Goal: Information Seeking & Learning: Learn about a topic

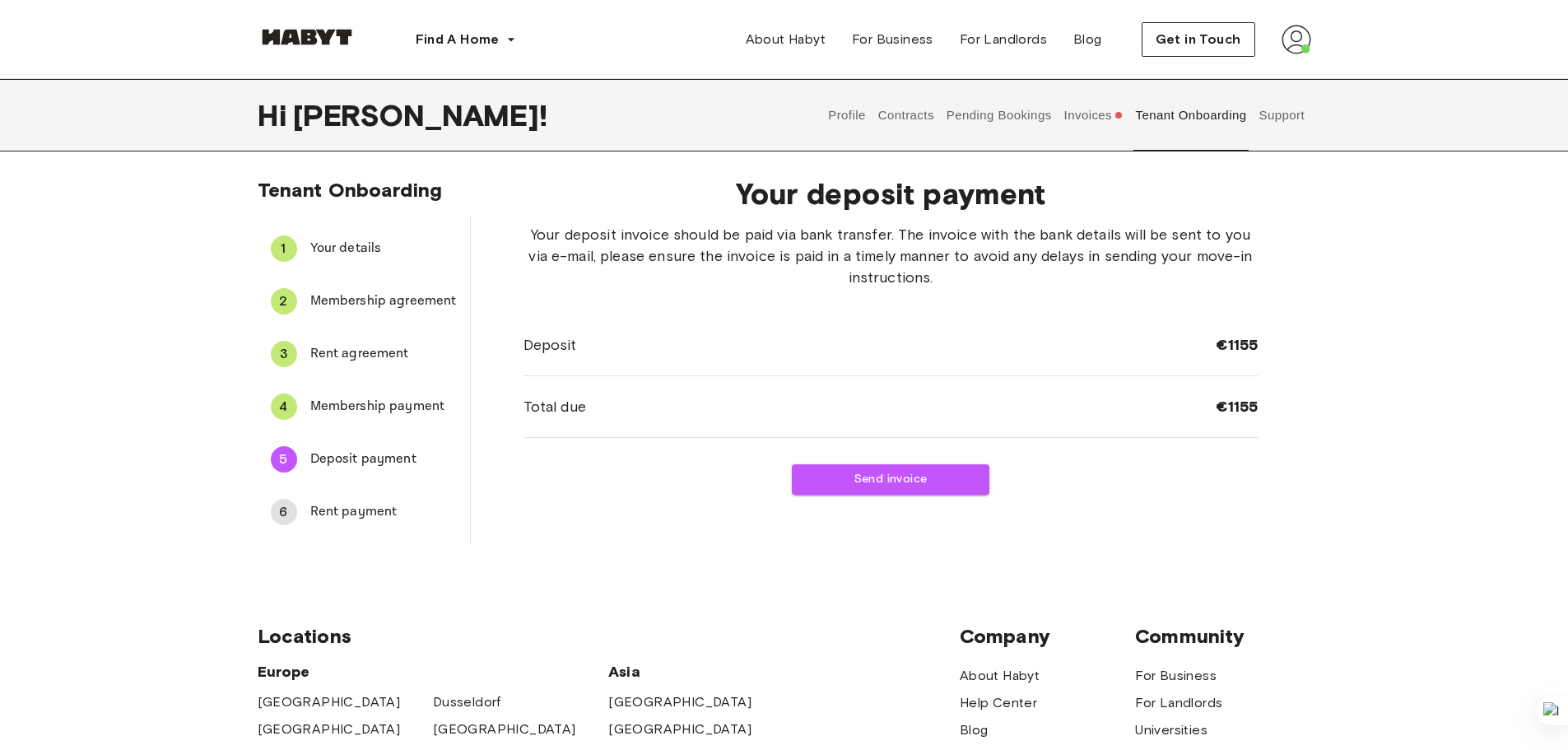
click at [1299, 34] on img at bounding box center [1297, 40] width 30 height 30
click at [1264, 75] on span "Profile" at bounding box center [1246, 77] width 41 height 19
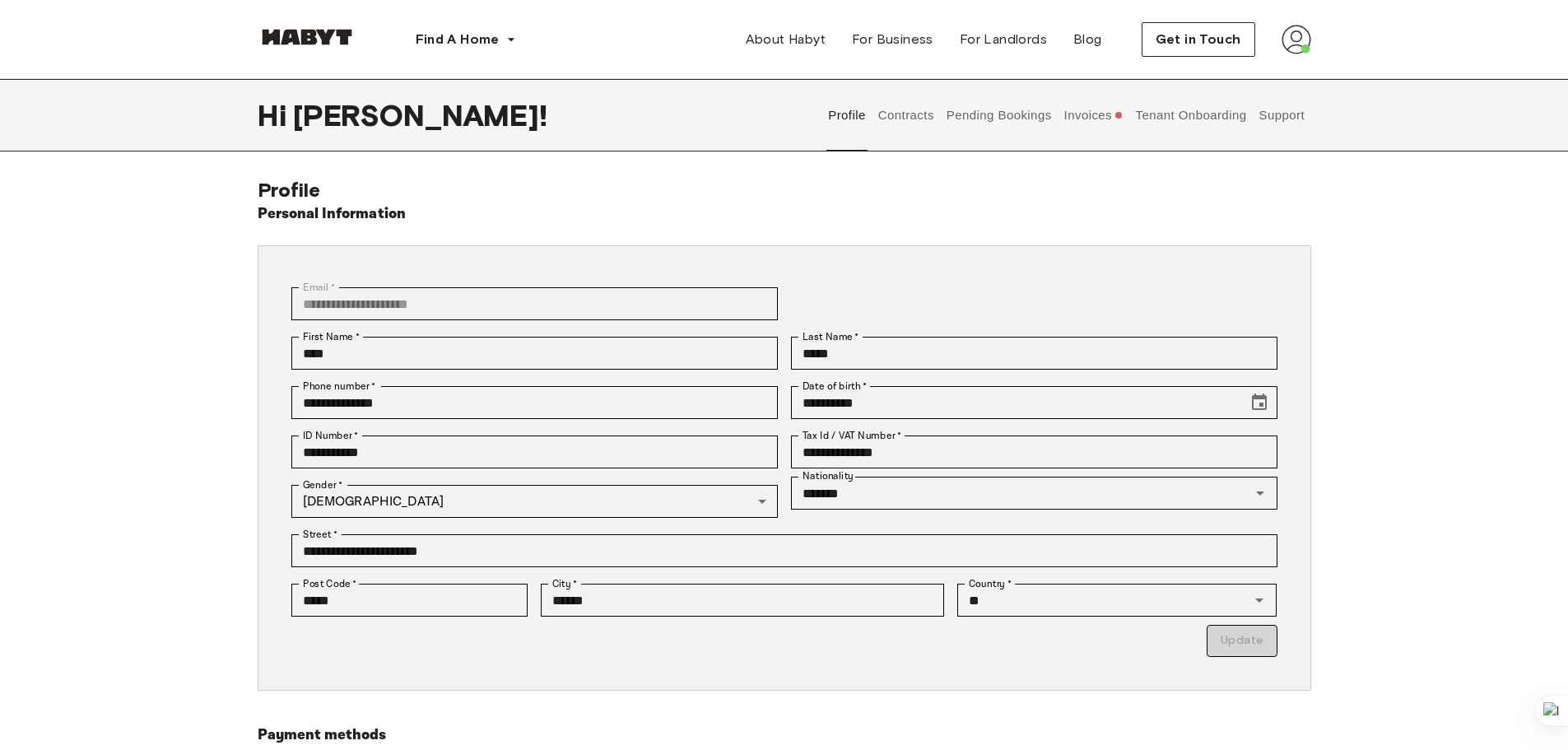
click at [912, 134] on button "Contracts" at bounding box center [906, 115] width 60 height 72
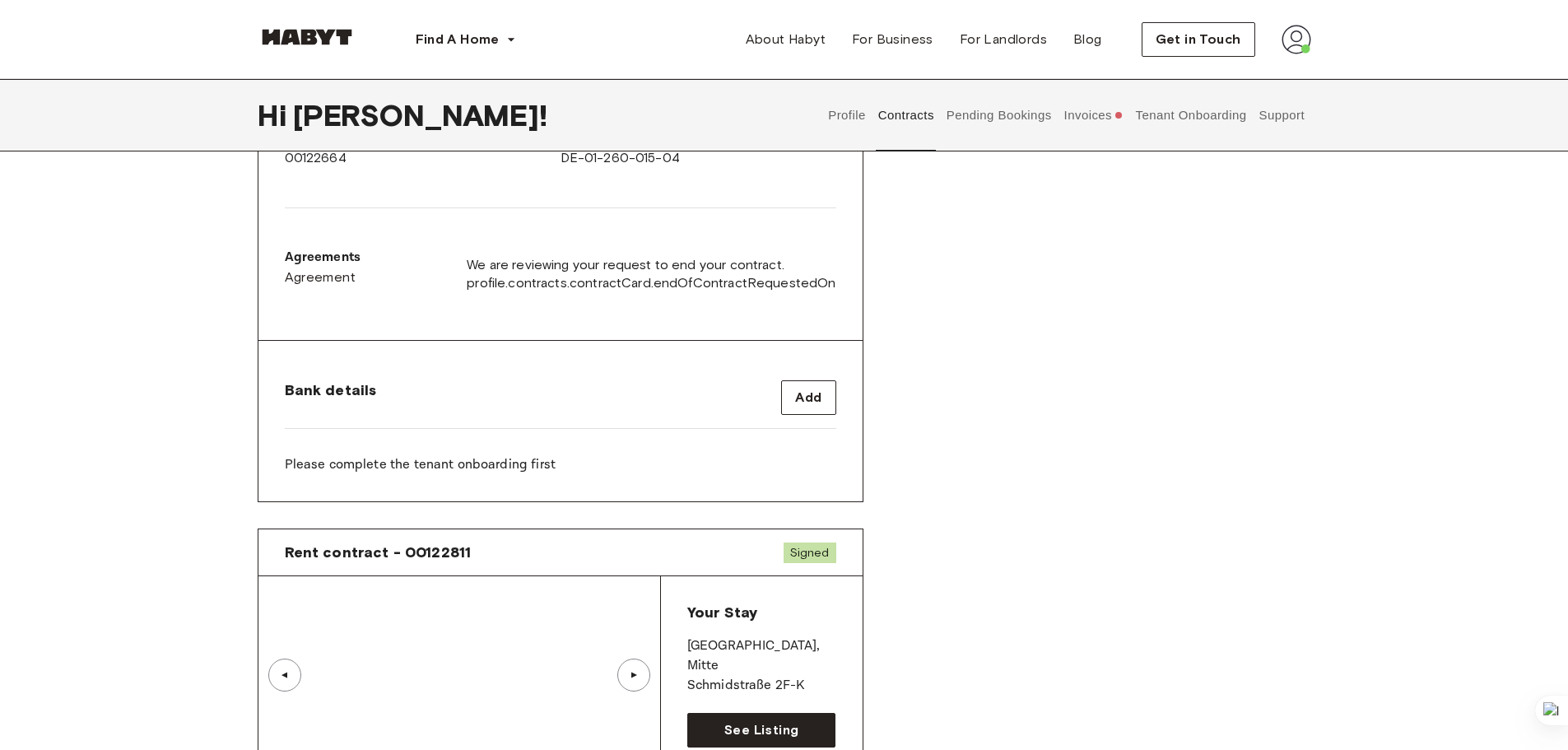
scroll to position [412, 0]
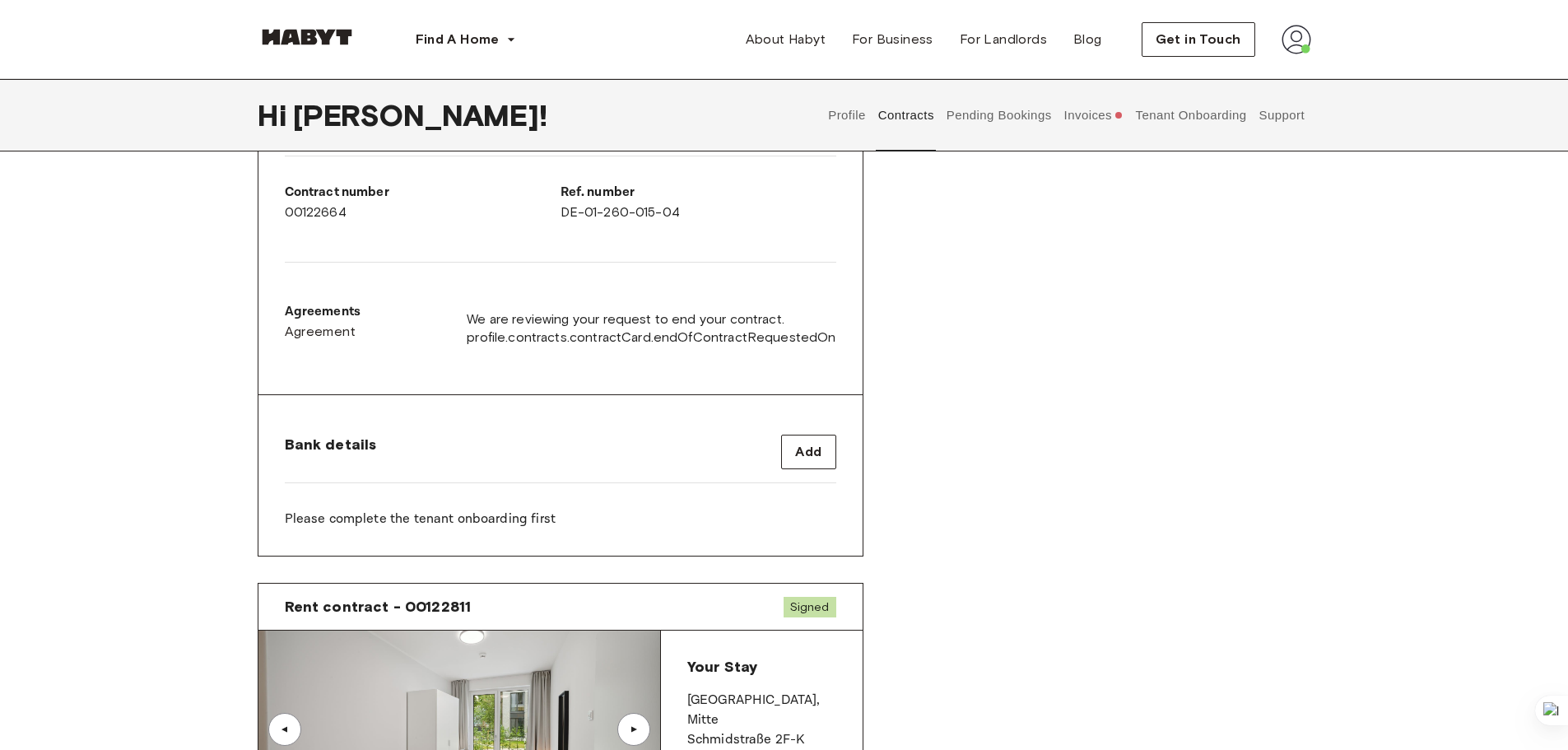
click at [988, 121] on button "Pending Bookings" at bounding box center [999, 115] width 109 height 72
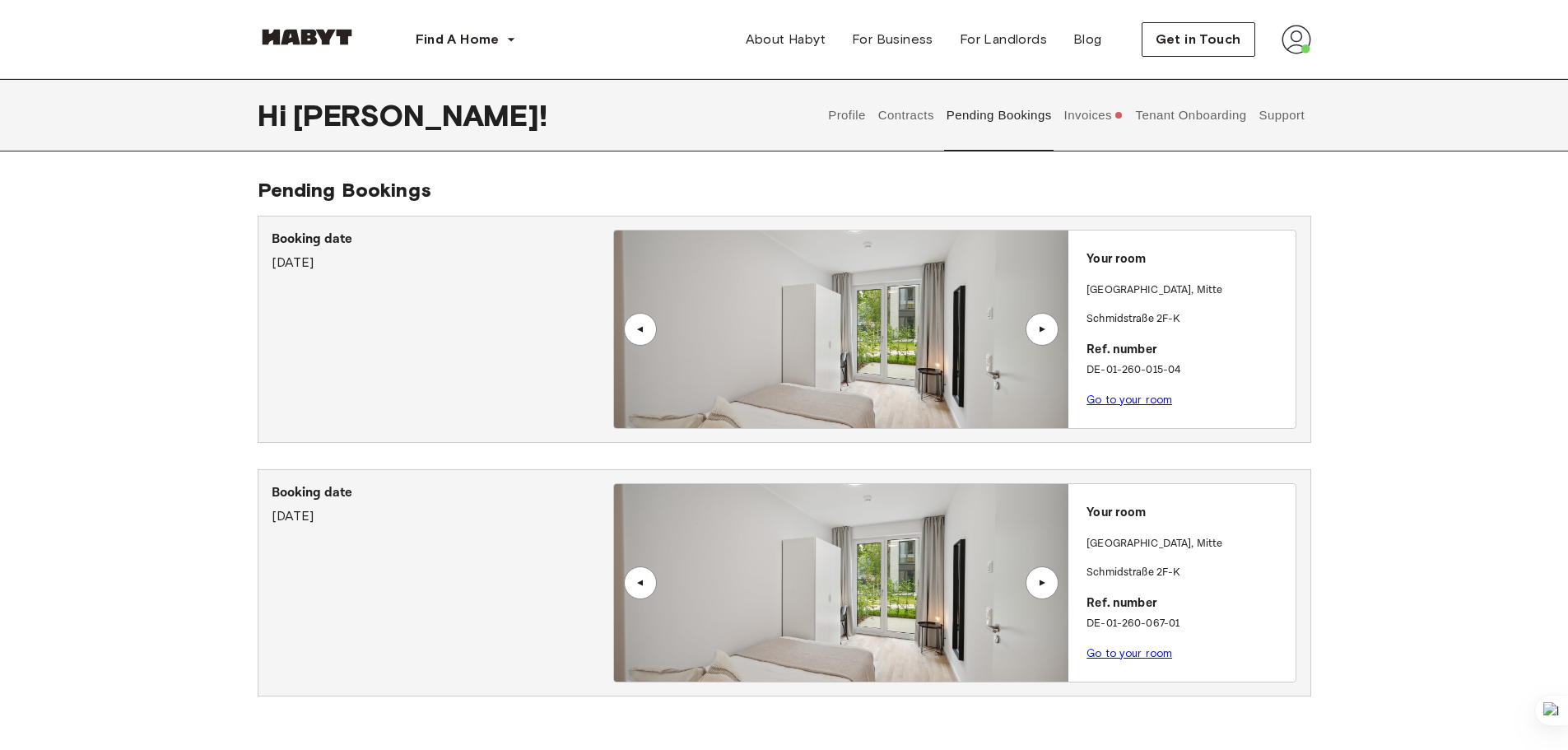
click at [1144, 650] on link "Go to your room" at bounding box center [1129, 653] width 85 height 12
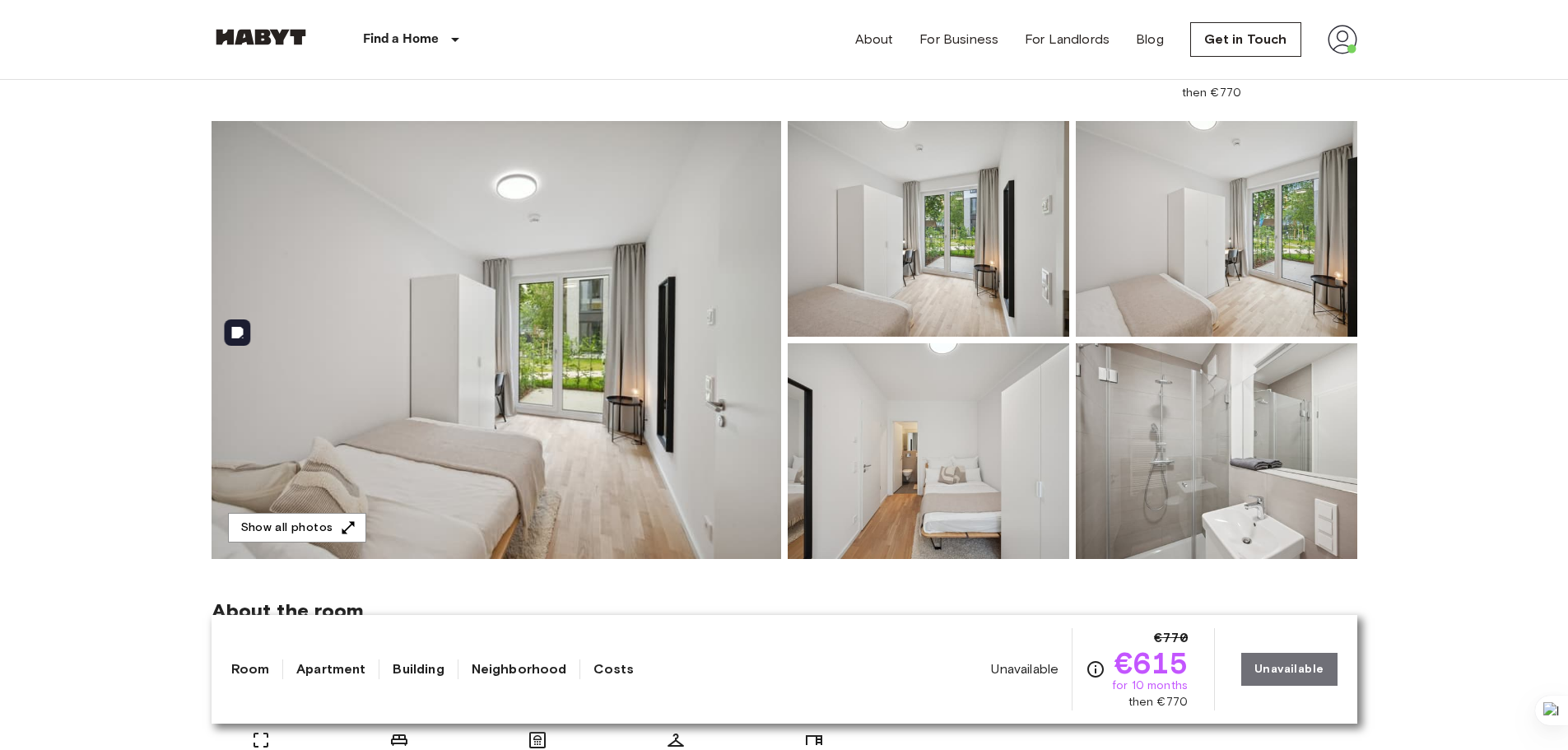
scroll to position [83, 0]
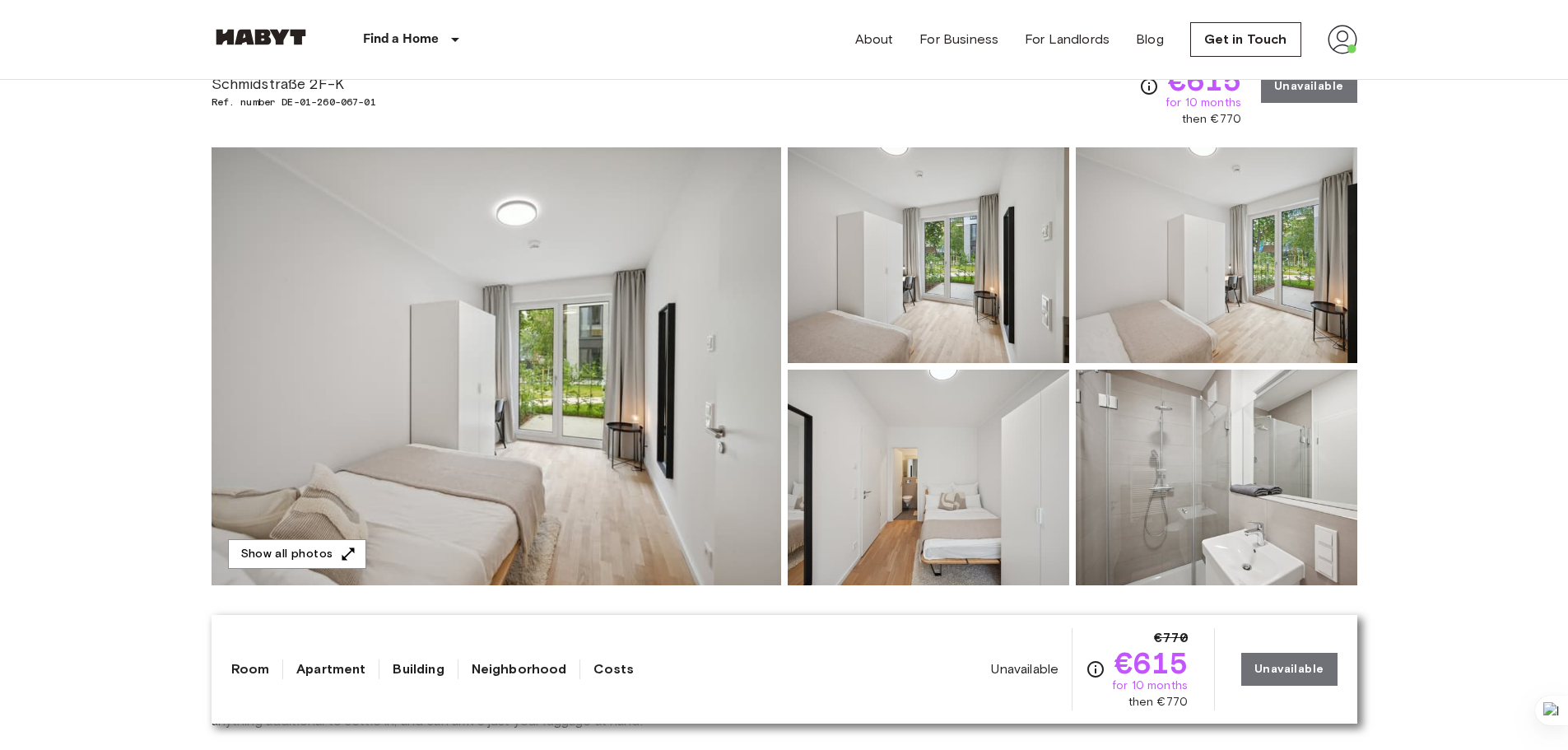
click at [282, 70] on div "Find a Home [GEOGRAPHIC_DATA] [GEOGRAPHIC_DATA] [GEOGRAPHIC_DATA] [GEOGRAPHIC_D…" at bounding box center [364, 40] width 307 height 79
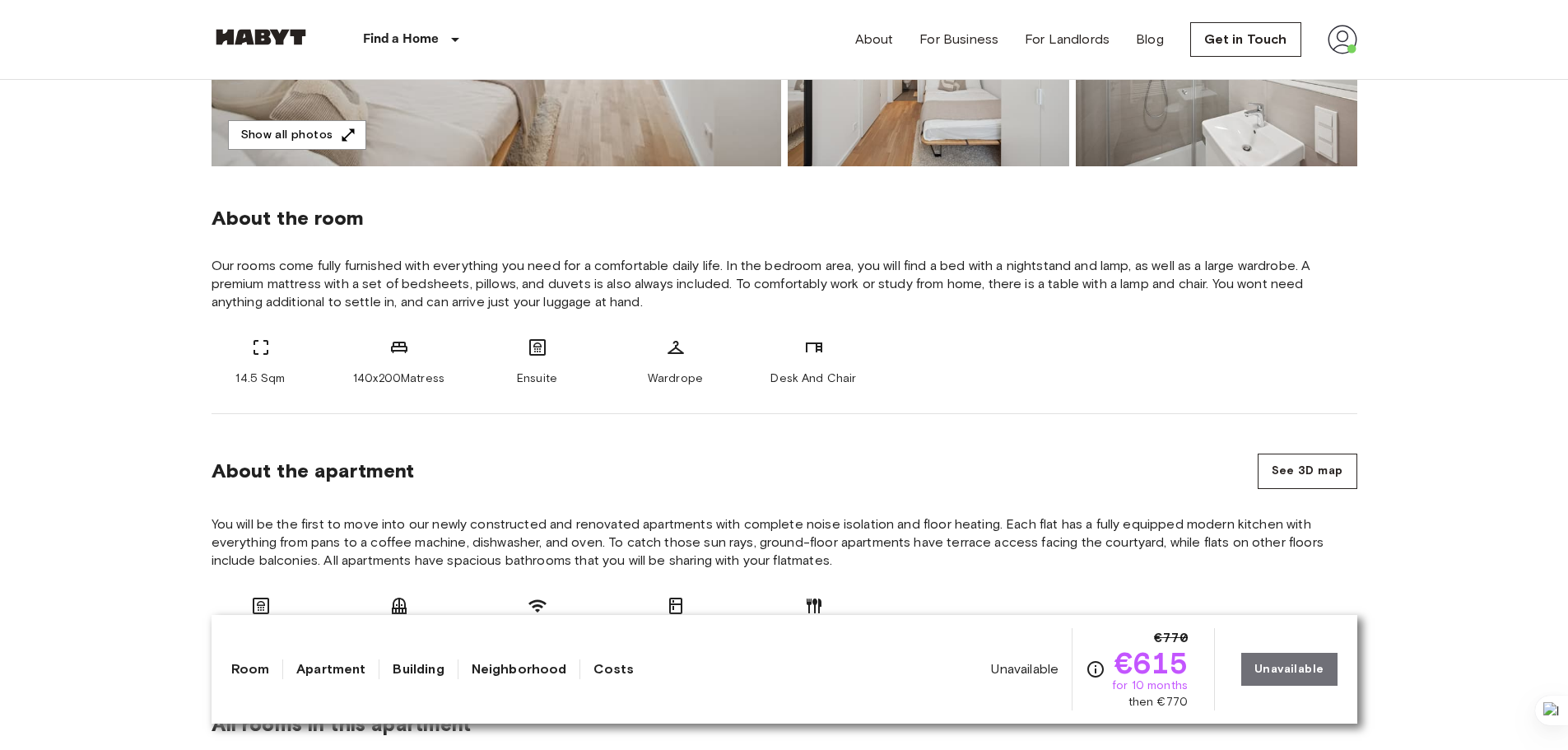
scroll to position [494, 0]
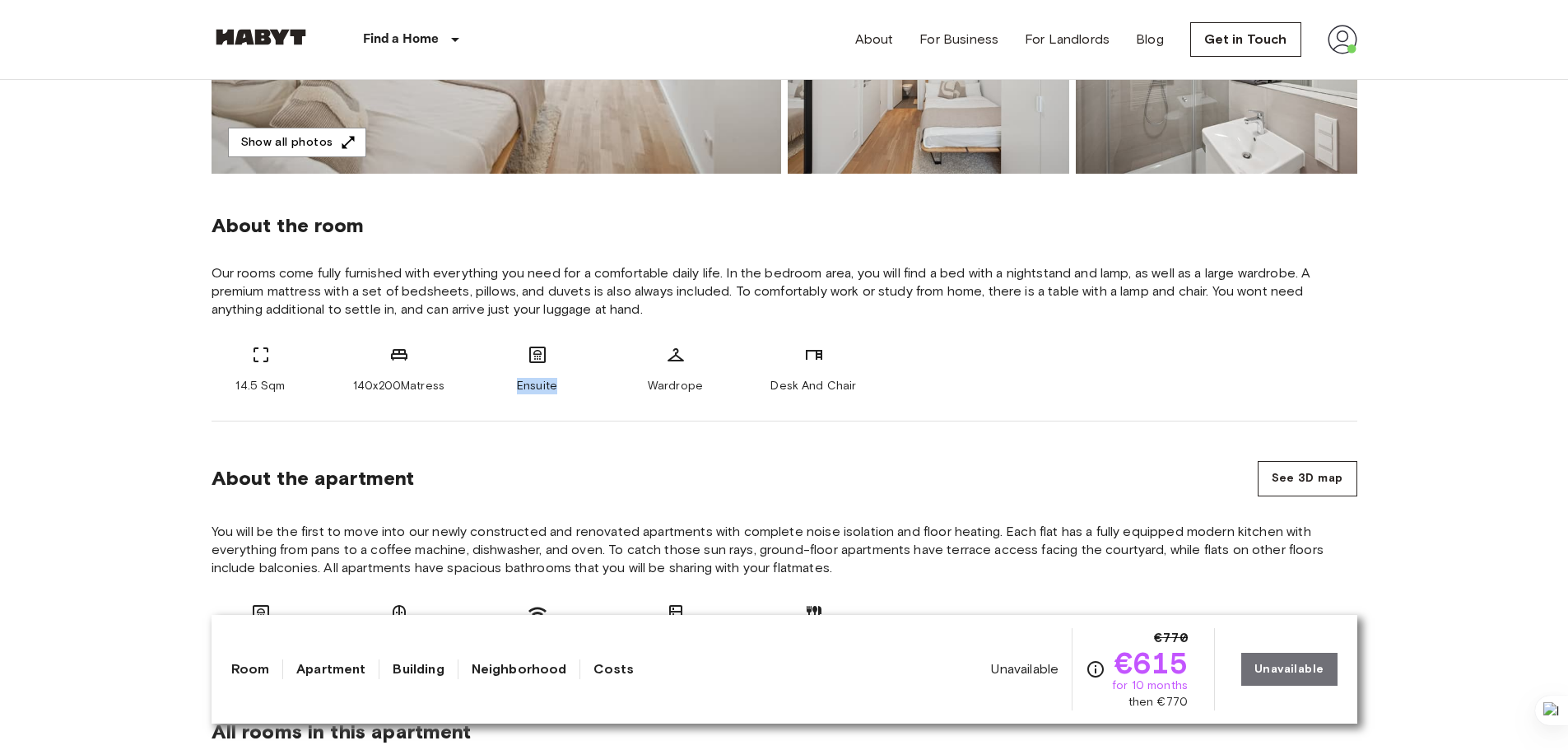
drag, startPoint x: 553, startPoint y: 378, endPoint x: 469, endPoint y: 361, distance: 85.7
click at [469, 361] on div "14.5 Sqm 140x200Matress Ensuite Wardrope Desk And Chair" at bounding box center [784, 370] width 1146 height 49
click at [217, 330] on div "About the room Our rooms come fully furnished with everything you need for a co…" at bounding box center [784, 297] width 1146 height 247
drag, startPoint x: 517, startPoint y: 389, endPoint x: 563, endPoint y: 388, distance: 46.0
click at [563, 388] on div "Ensuite" at bounding box center [537, 370] width 99 height 49
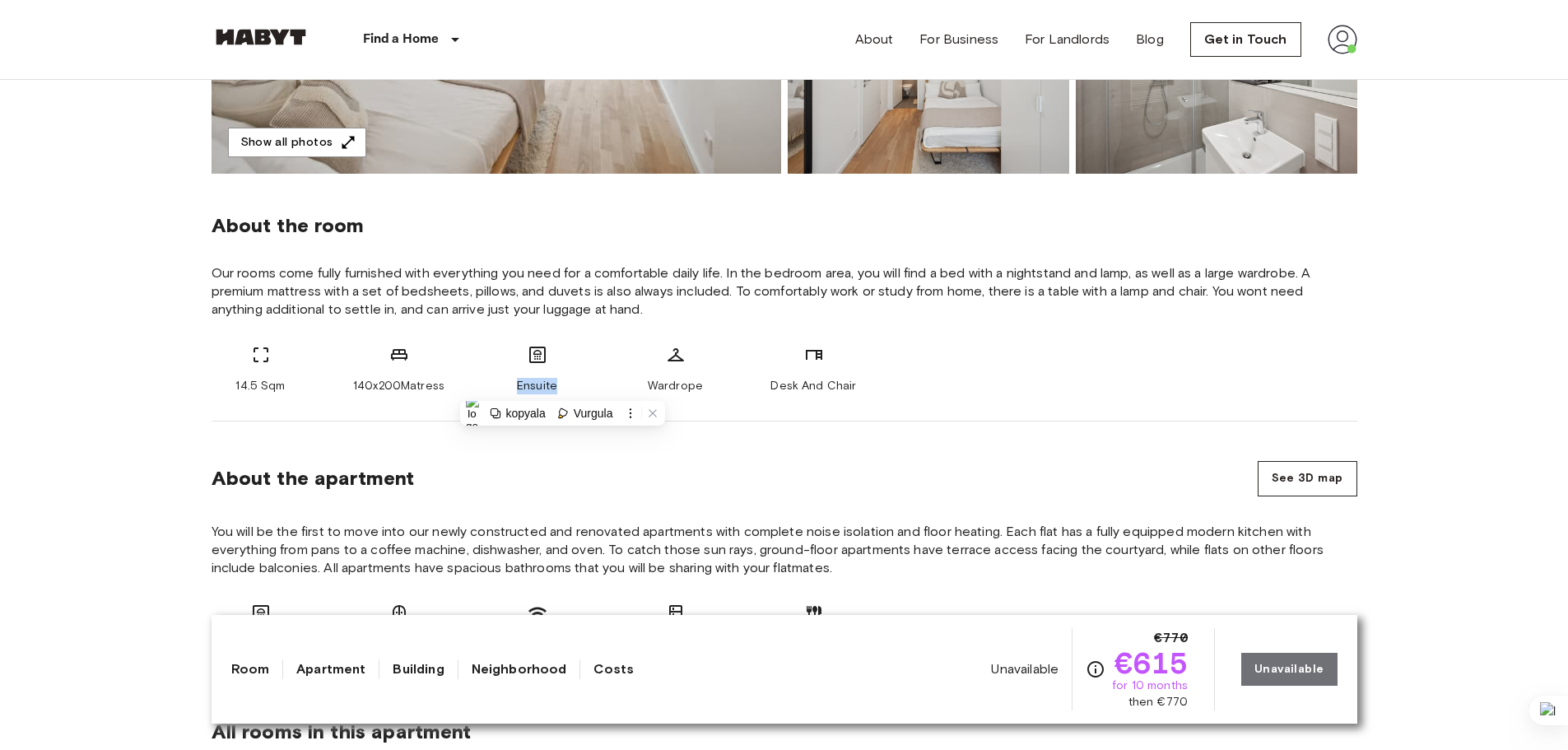
copy span "Ensuite"
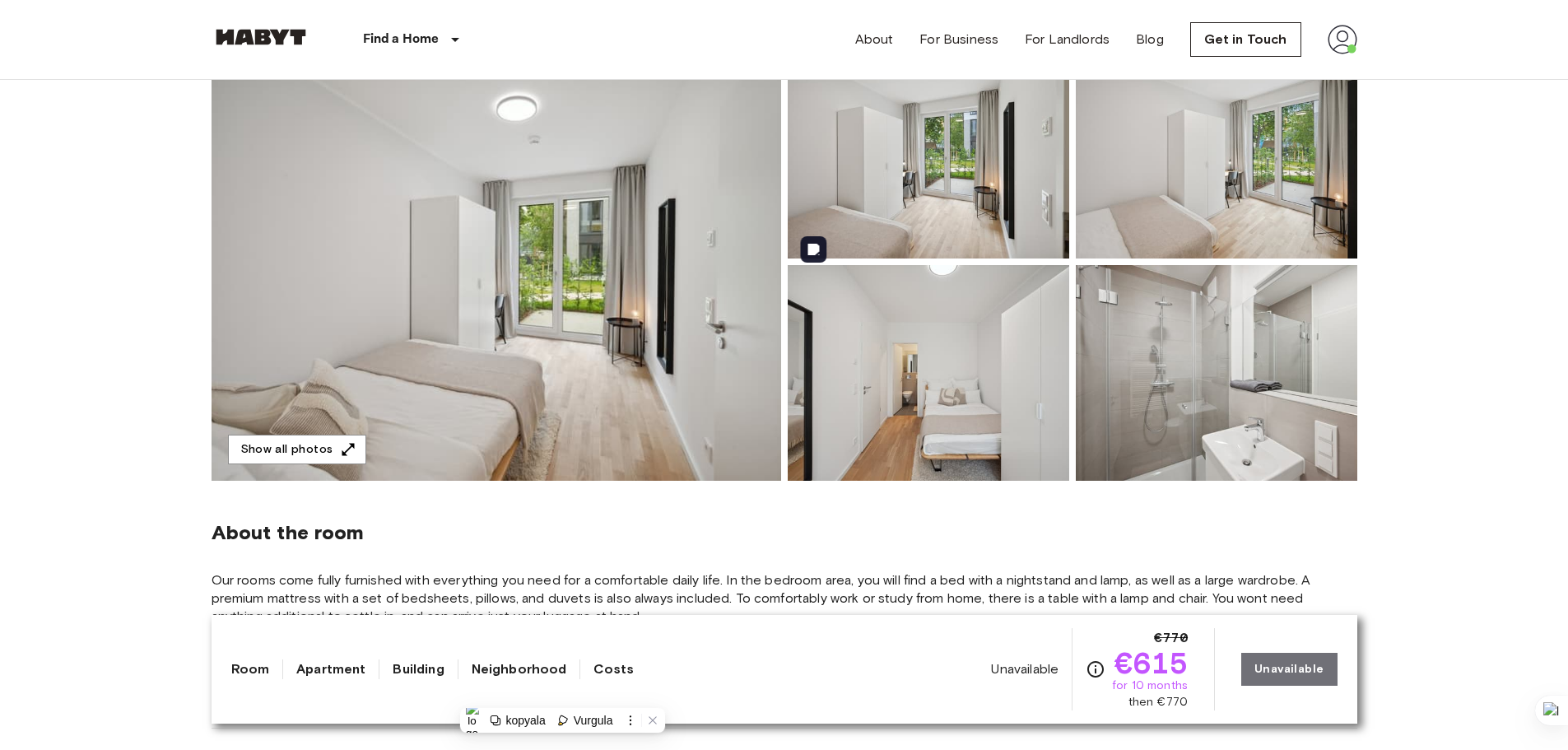
scroll to position [165, 0]
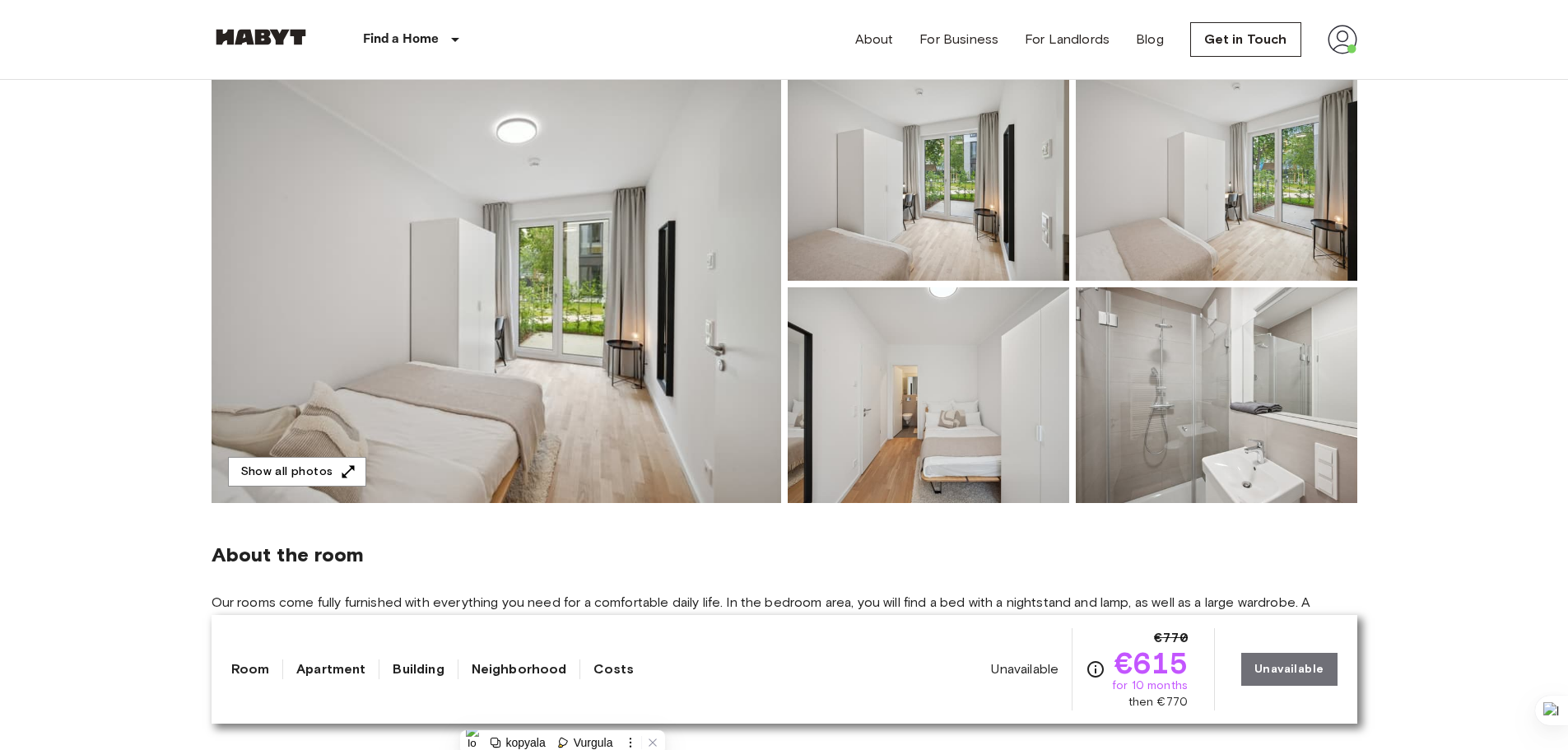
click at [301, 474] on button "Show all photos" at bounding box center [297, 472] width 138 height 31
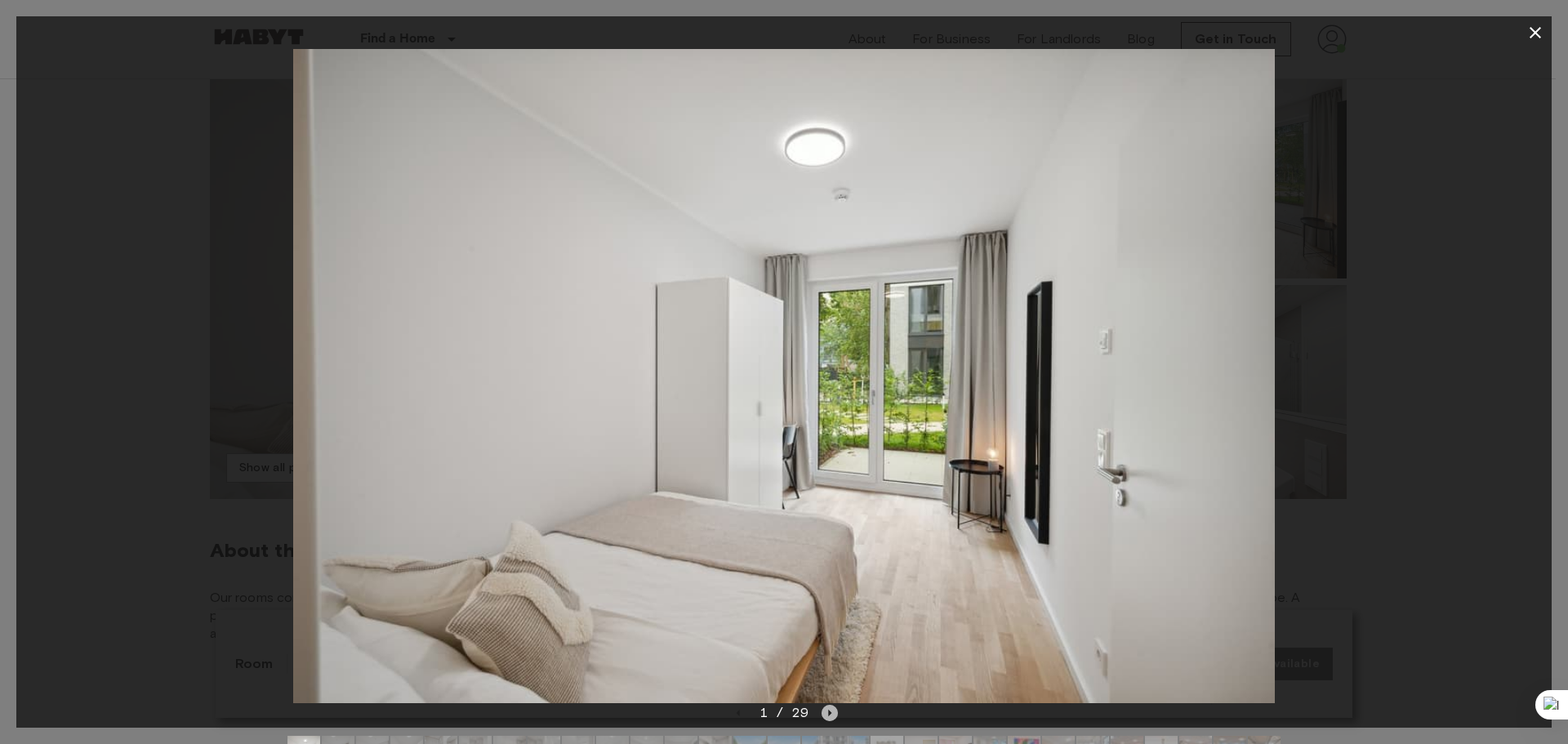
click at [831, 707] on icon "Next image" at bounding box center [830, 713] width 17 height 17
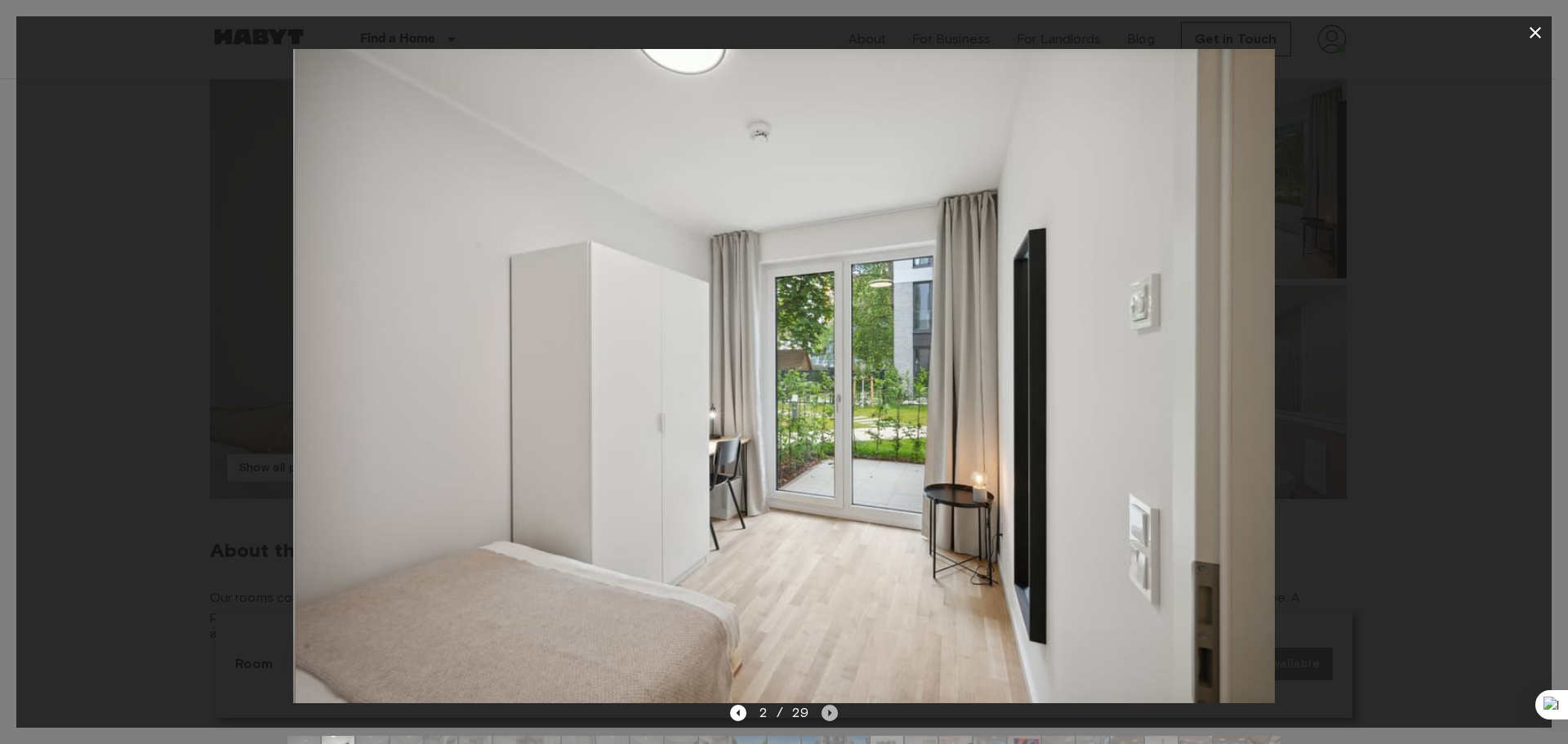
click at [831, 707] on icon "Next image" at bounding box center [830, 713] width 17 height 17
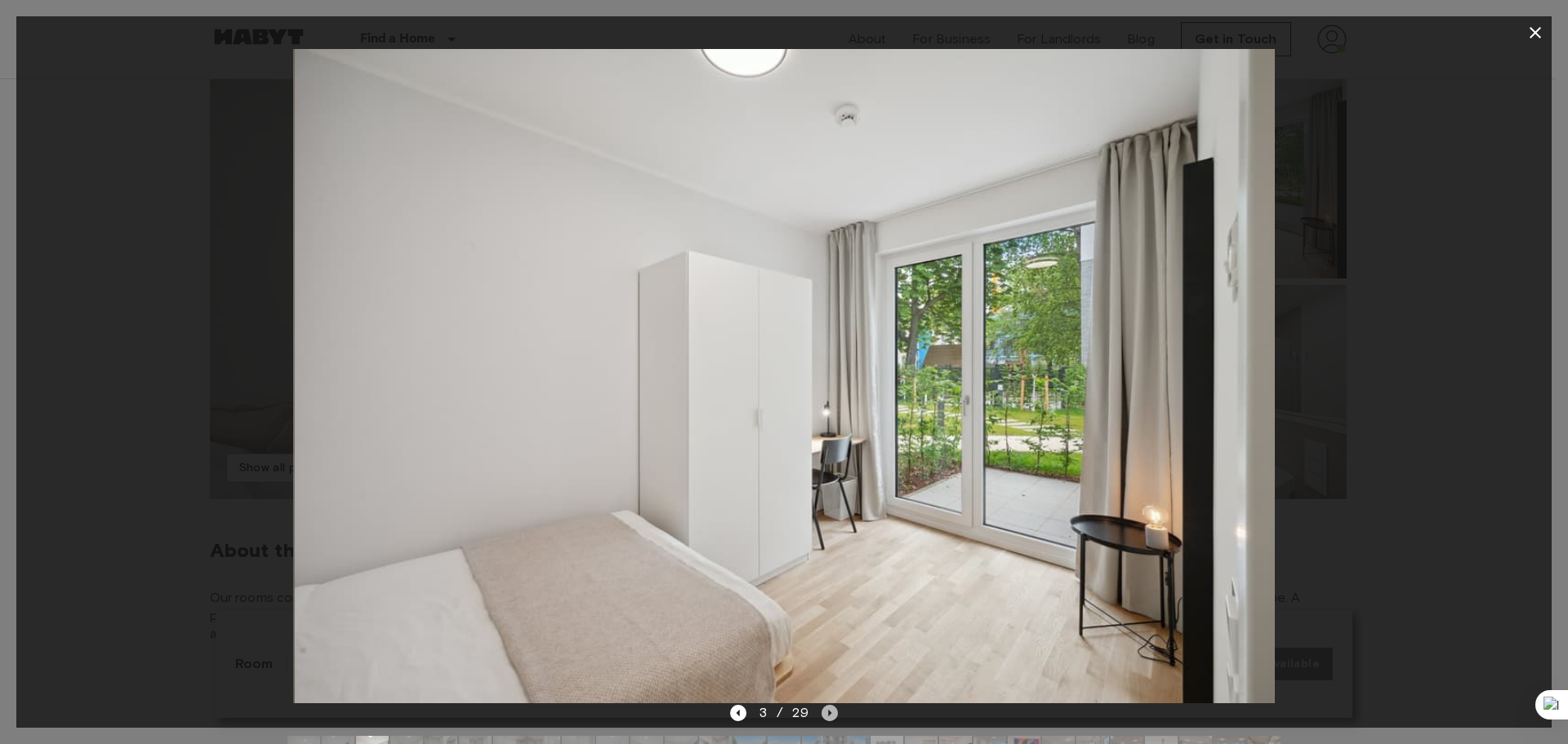
click at [829, 706] on icon "Next image" at bounding box center [830, 713] width 17 height 17
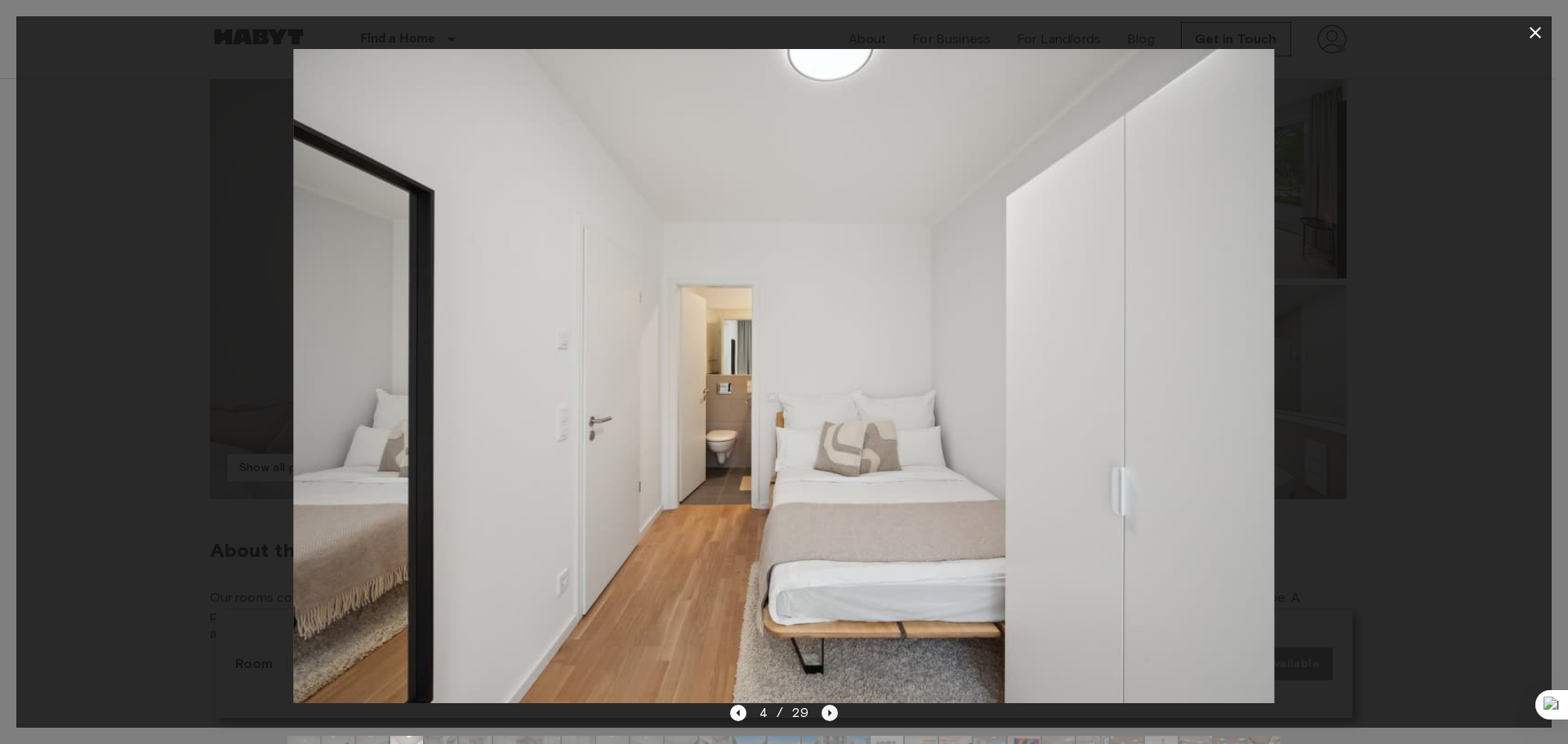
click at [828, 706] on icon "Next image" at bounding box center [830, 713] width 17 height 17
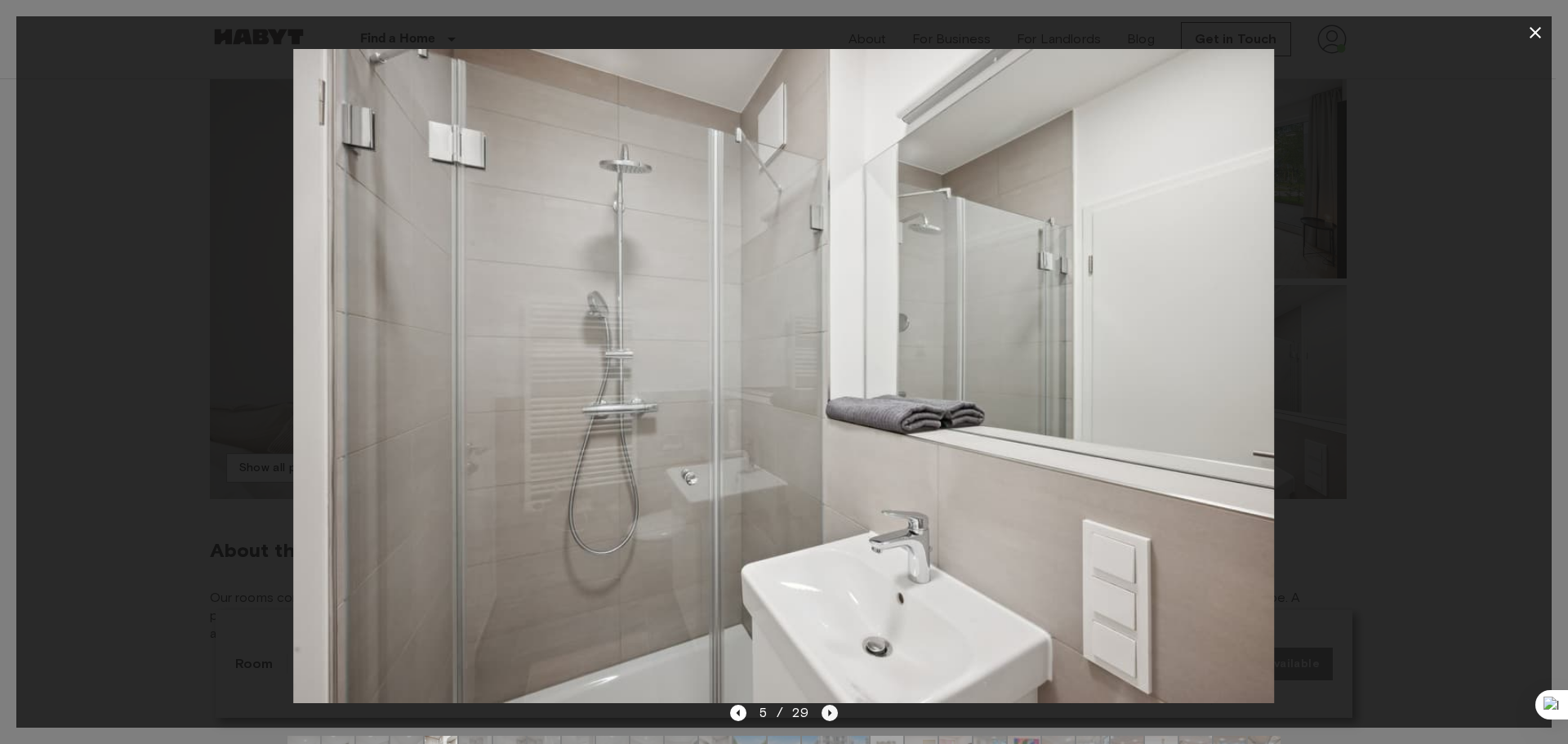
click at [828, 705] on icon "Next image" at bounding box center [830, 713] width 17 height 17
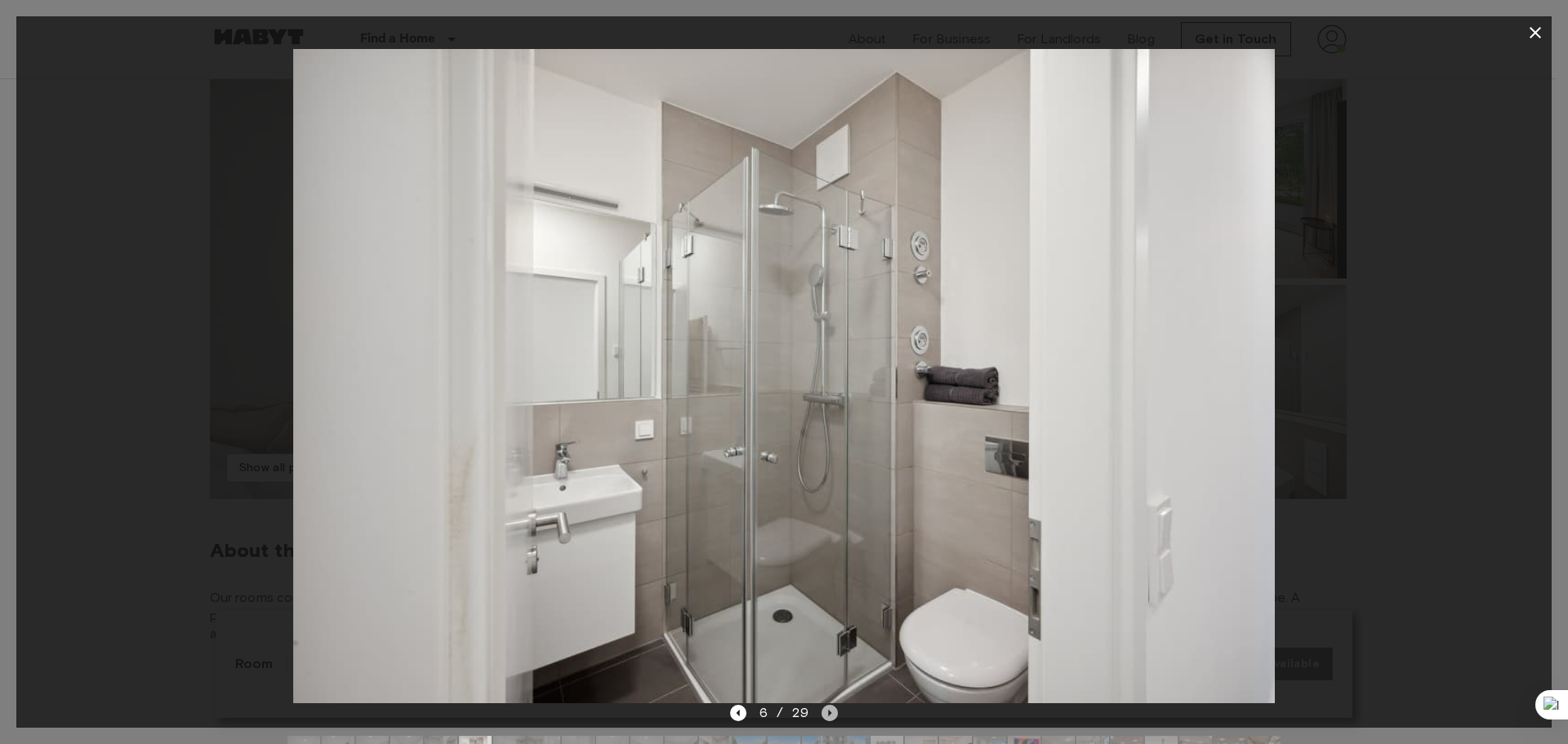
click at [827, 710] on icon "Next image" at bounding box center [830, 713] width 17 height 17
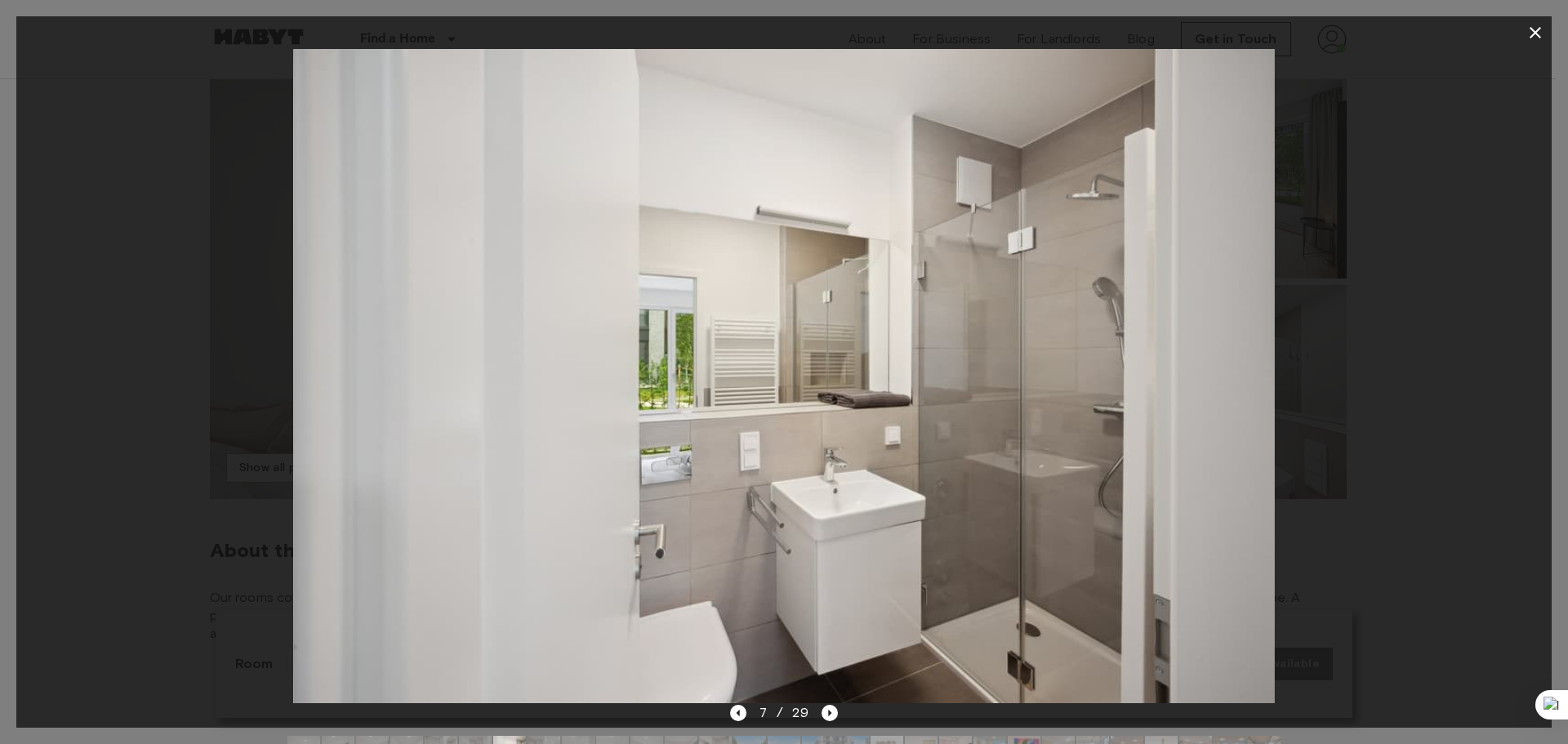
click at [1555, 38] on div at bounding box center [784, 372] width 1568 height 744
